Goal: Navigation & Orientation: Find specific page/section

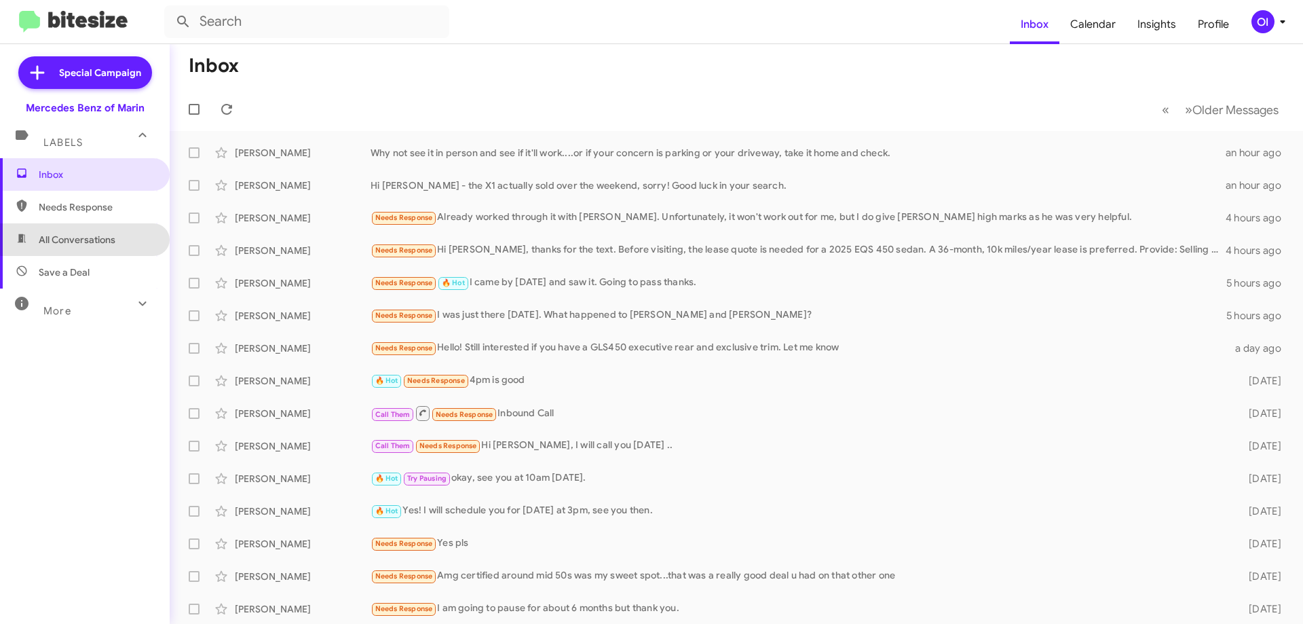
click at [99, 229] on span "All Conversations" at bounding box center [85, 239] width 170 height 33
type input "in:all-conversations"
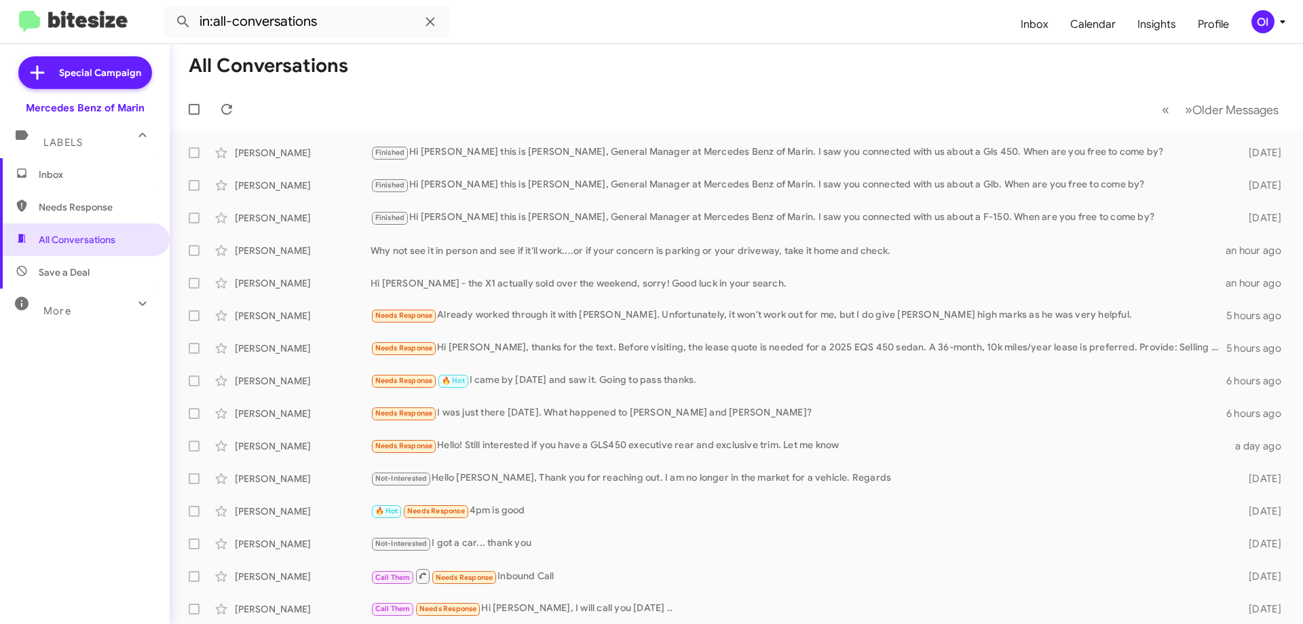
click at [74, 172] on span "Inbox" at bounding box center [96, 175] width 115 height 14
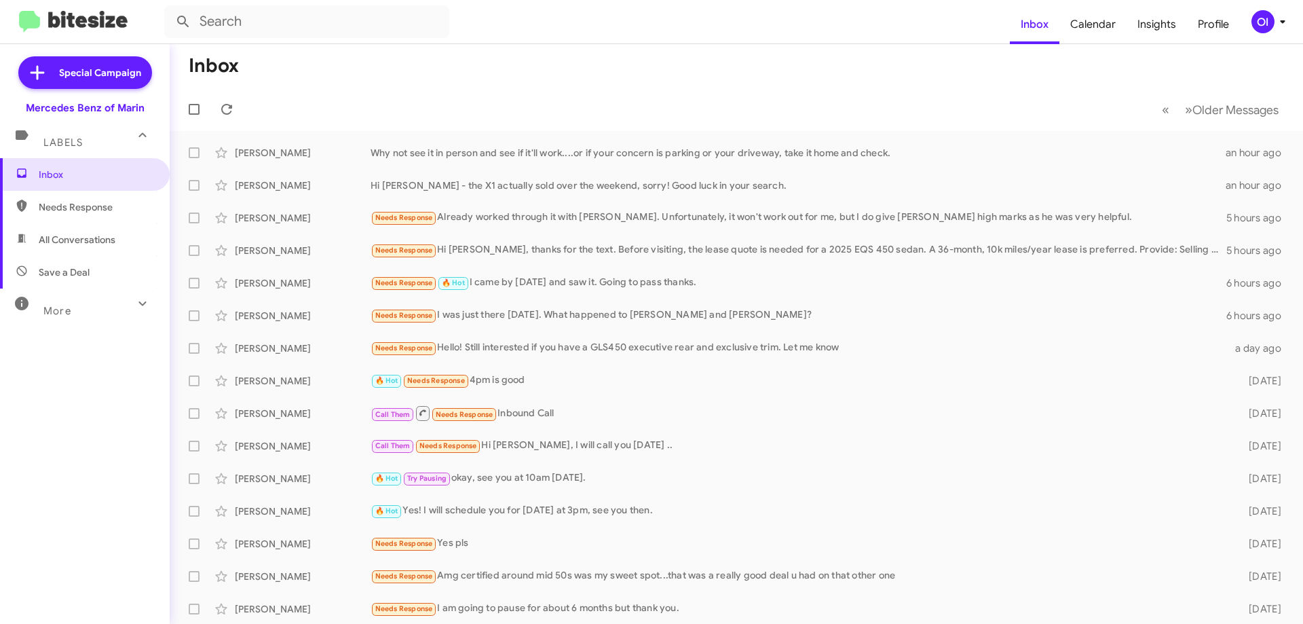
click at [48, 241] on span "All Conversations" at bounding box center [77, 240] width 77 height 14
type input "in:all-conversations"
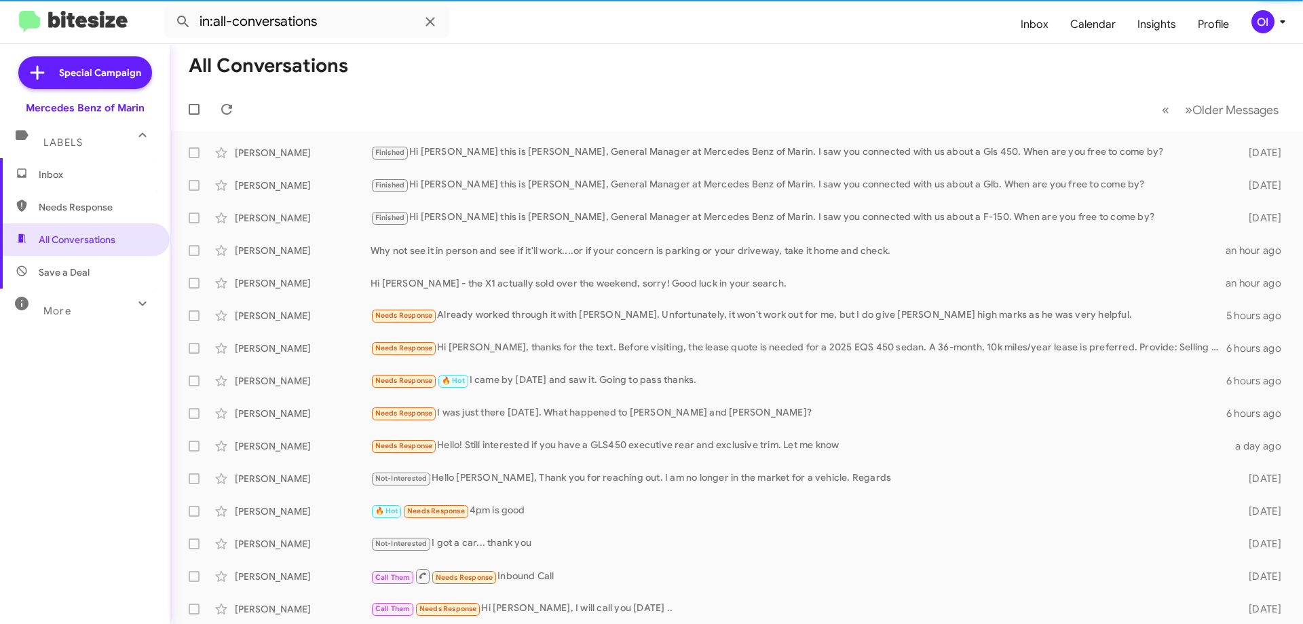
click at [92, 185] on span "Inbox" at bounding box center [85, 174] width 170 height 33
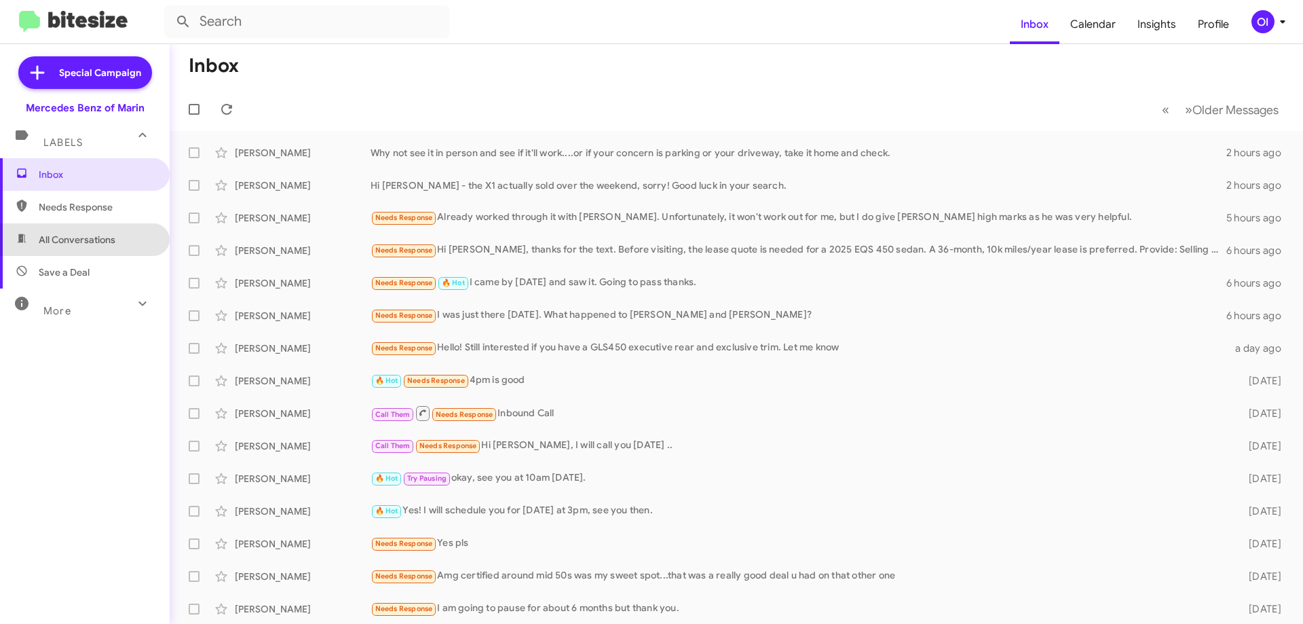
click at [116, 225] on span "All Conversations" at bounding box center [85, 239] width 170 height 33
type input "in:all-conversations"
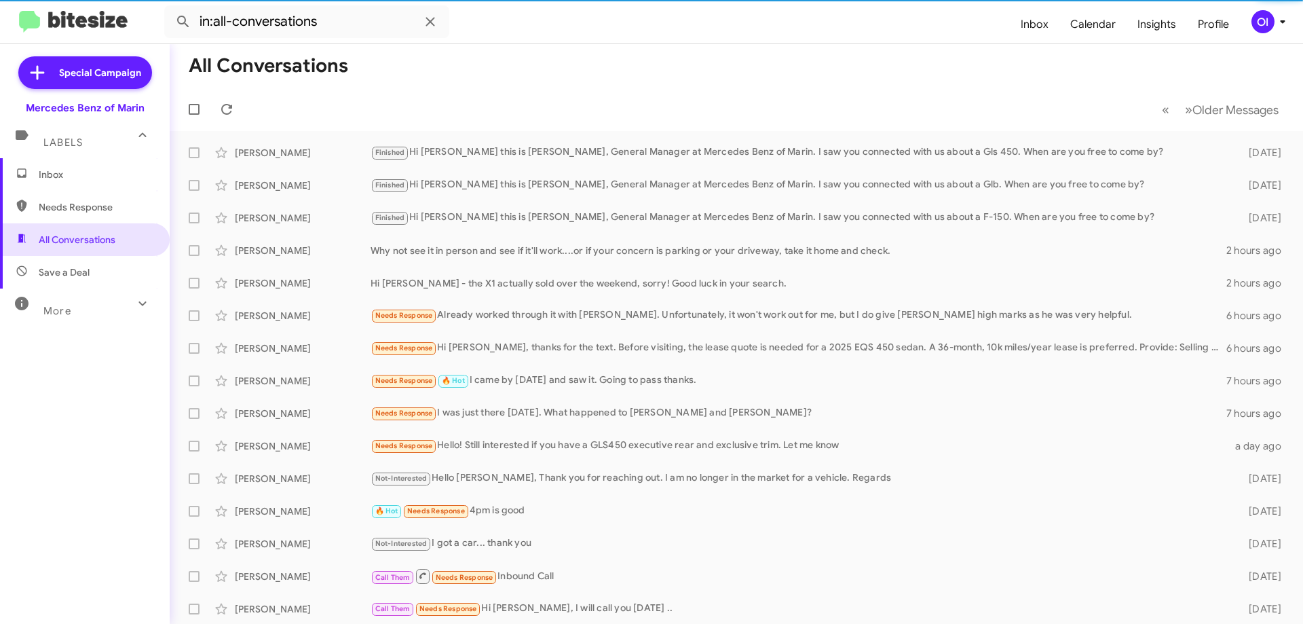
click at [83, 173] on span "Inbox" at bounding box center [96, 175] width 115 height 14
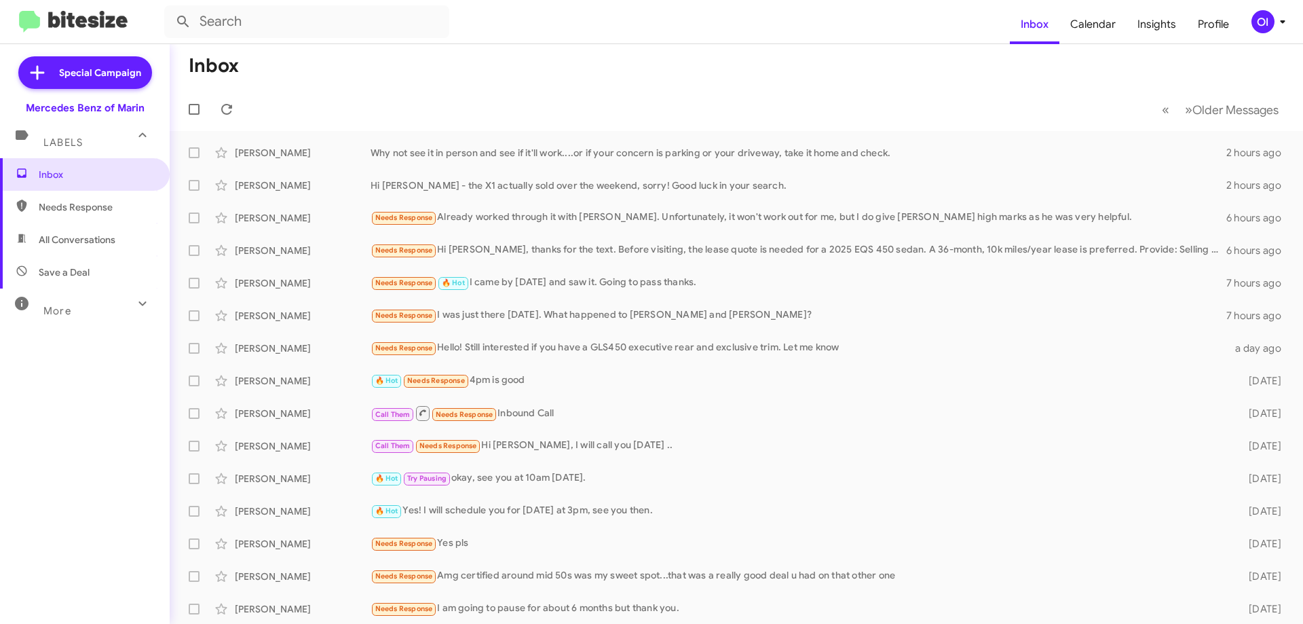
click at [73, 241] on span "All Conversations" at bounding box center [77, 240] width 77 height 14
type input "in:all-conversations"
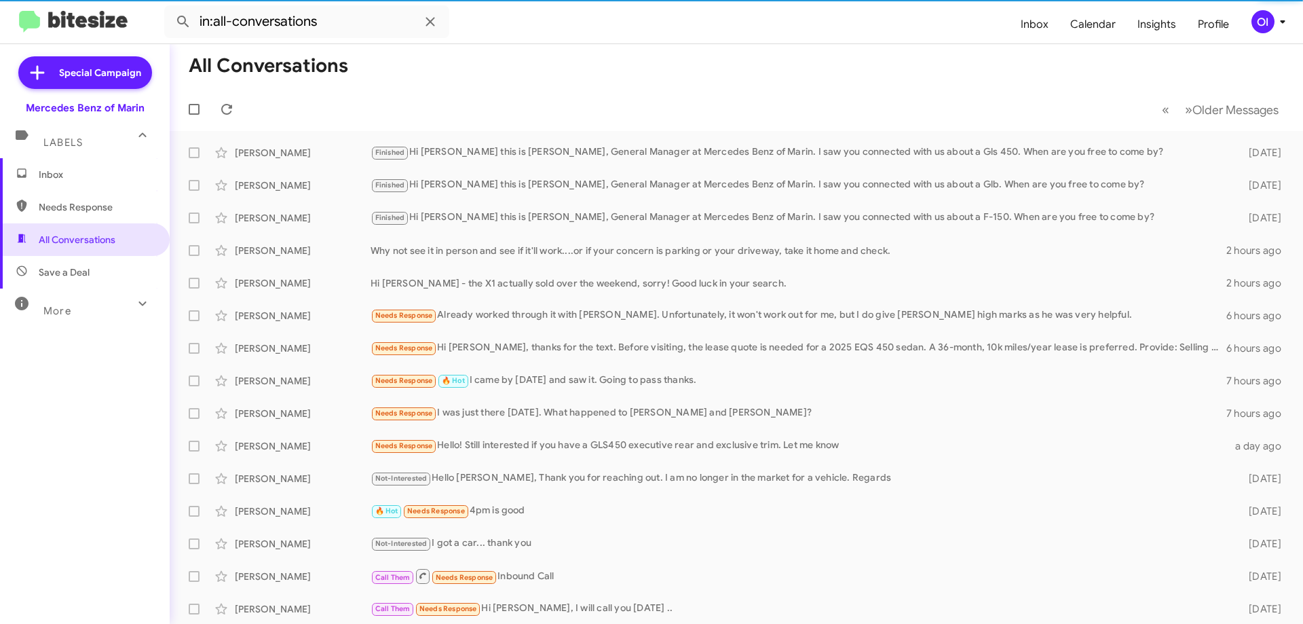
click at [83, 163] on span "Inbox" at bounding box center [85, 174] width 170 height 33
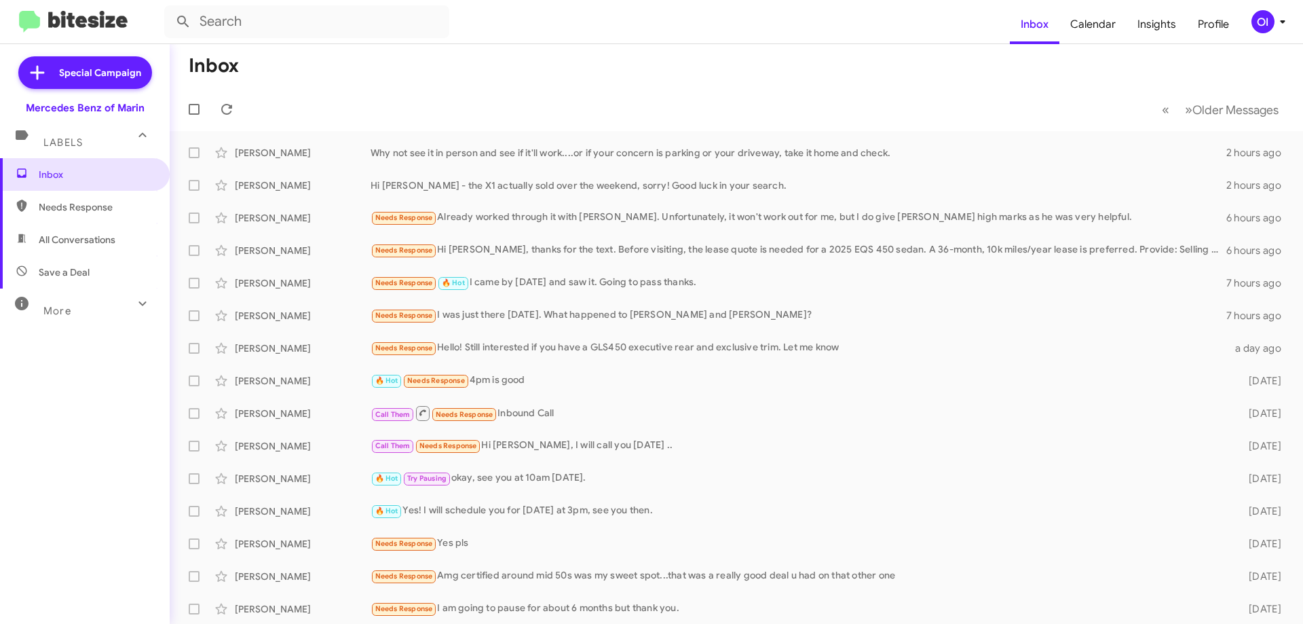
click at [114, 231] on span "All Conversations" at bounding box center [85, 239] width 170 height 33
type input "in:all-conversations"
